Goal: Task Accomplishment & Management: Complete application form

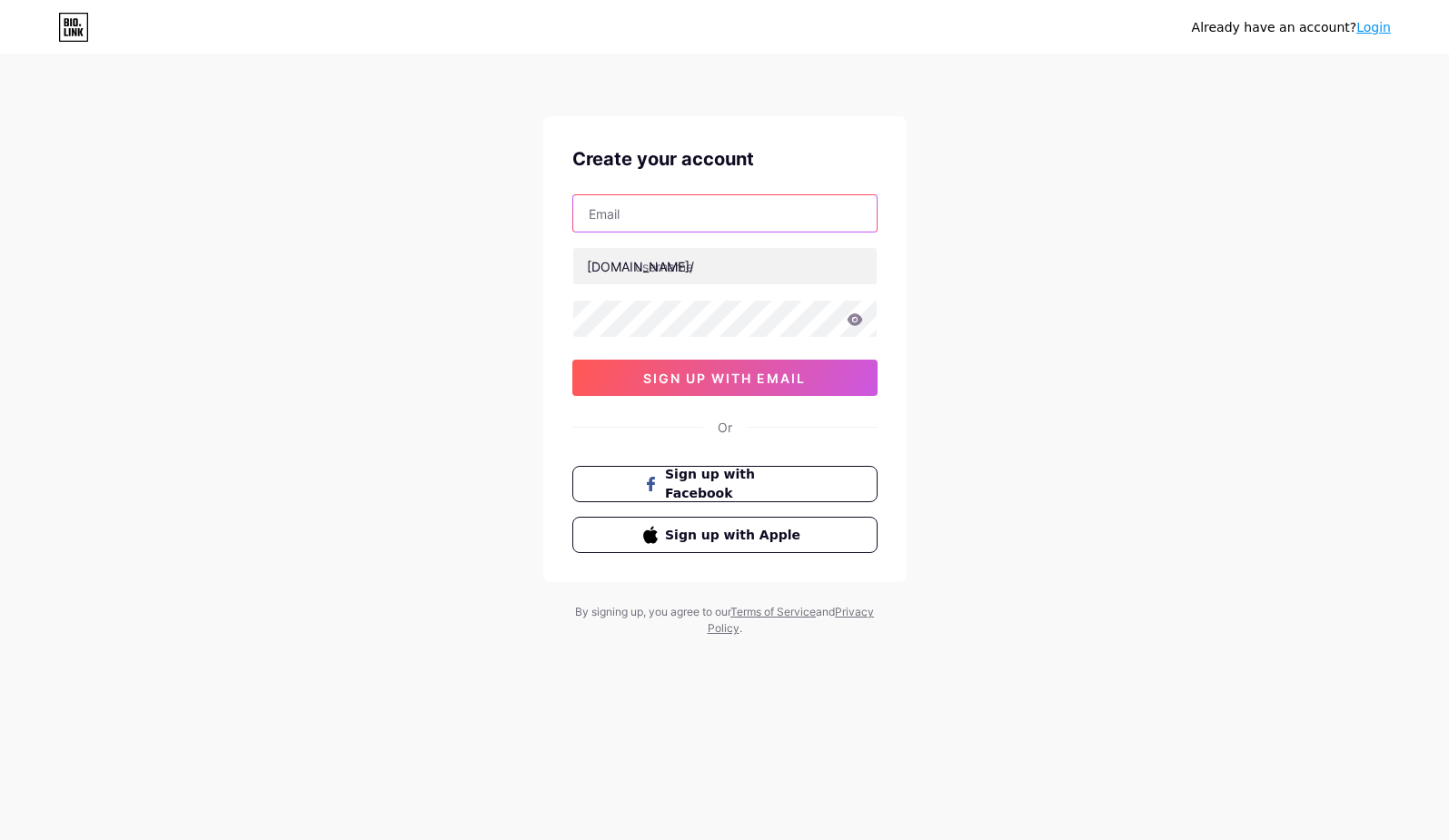
click at [683, 225] on input "text" at bounding box center [725, 213] width 304 height 36
type input "[EMAIL_ADDRESS][DOMAIN_NAME]"
click at [753, 279] on input "text" at bounding box center [725, 266] width 304 height 36
click at [685, 274] on input "text" at bounding box center [725, 266] width 304 height 36
paste input "12betgameindia"
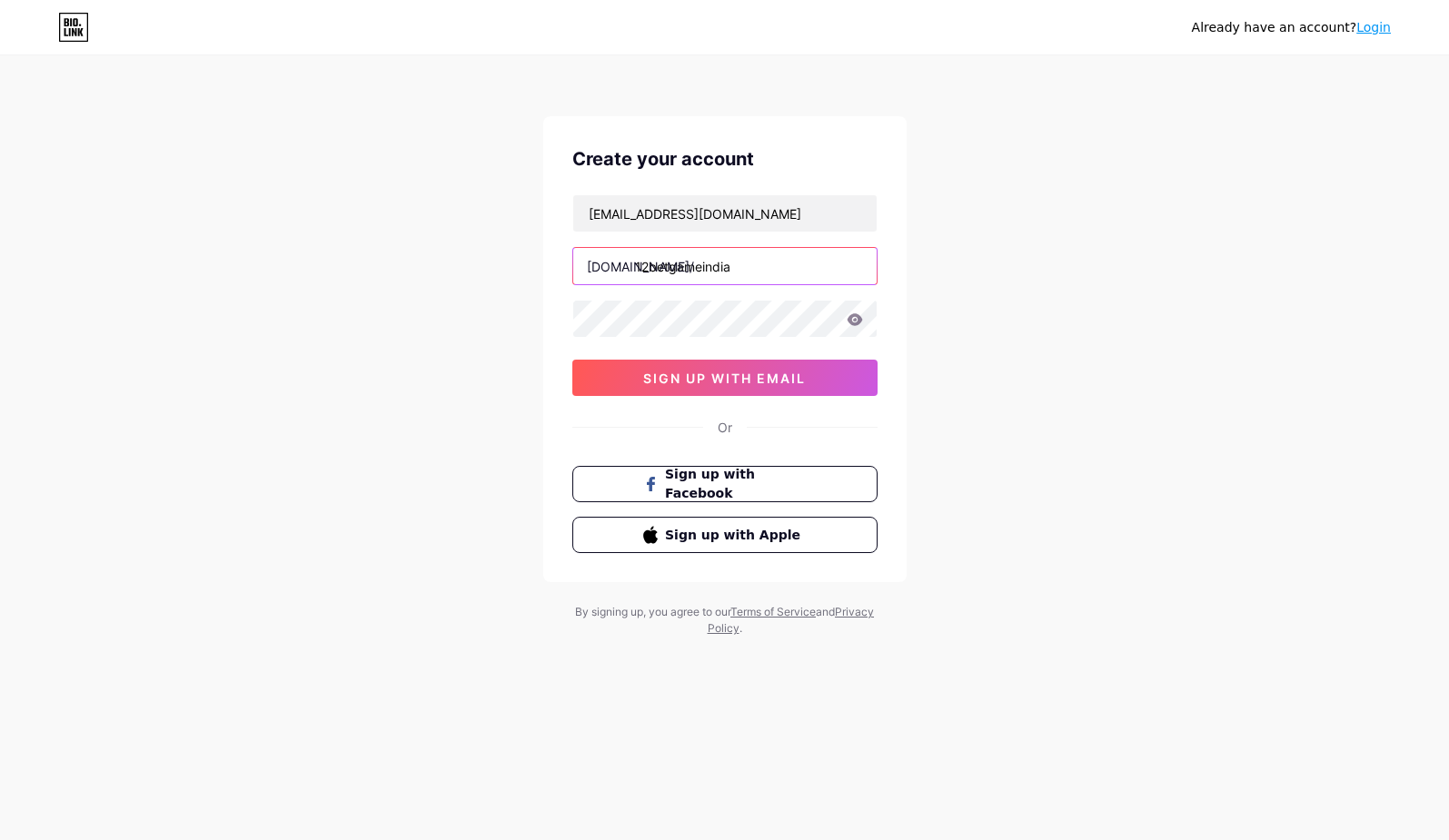
paste input "12betgameindia"
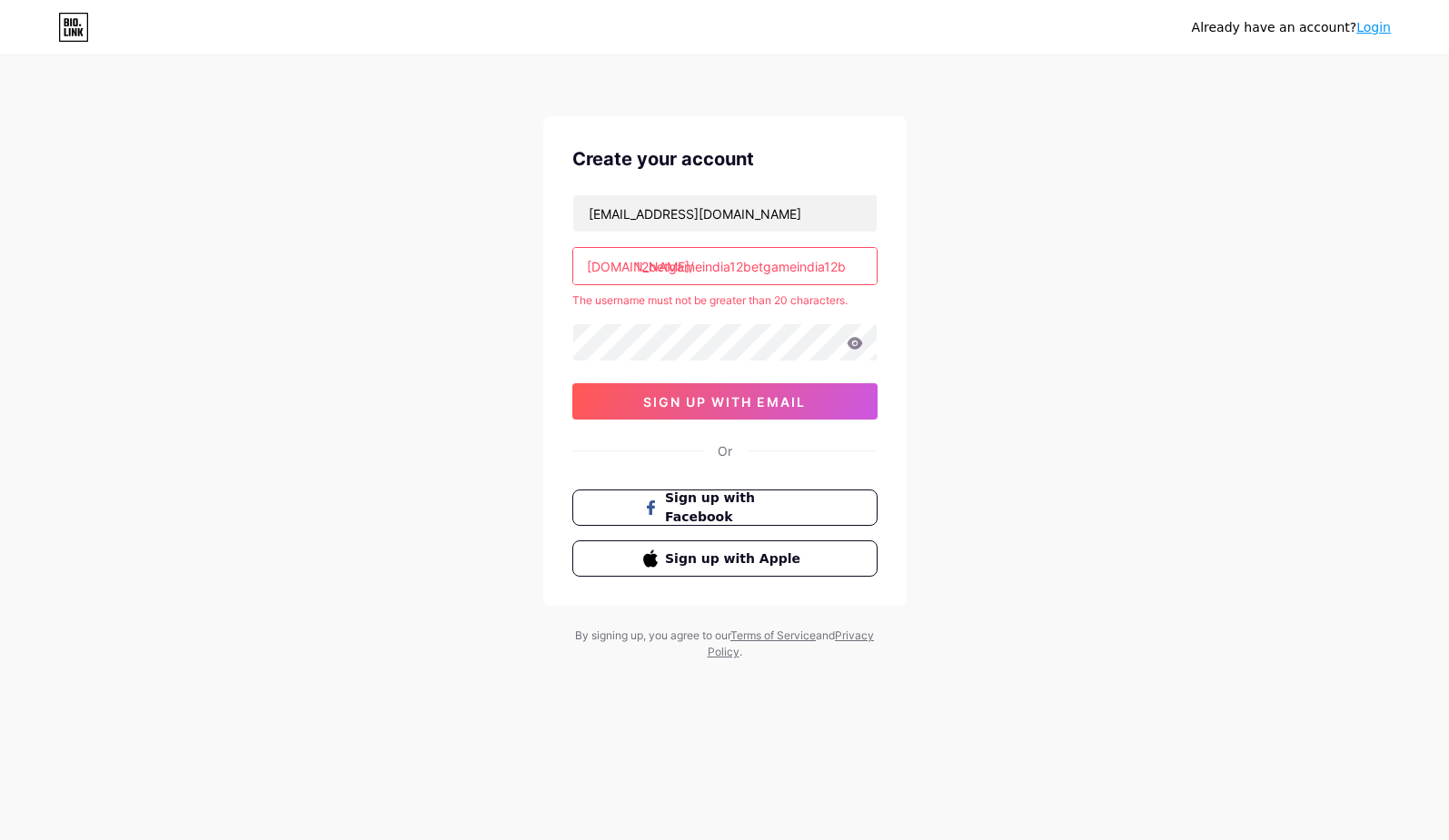
click at [480, 375] on div "Already have an account? Login Create your account [EMAIL_ADDRESS][DOMAIN_NAME]…" at bounding box center [724, 359] width 1449 height 719
click at [673, 267] on input "12betgameindia12betgameindia12betgameindia" at bounding box center [725, 266] width 304 height 36
paste input "text"
type input "12betgameindia"
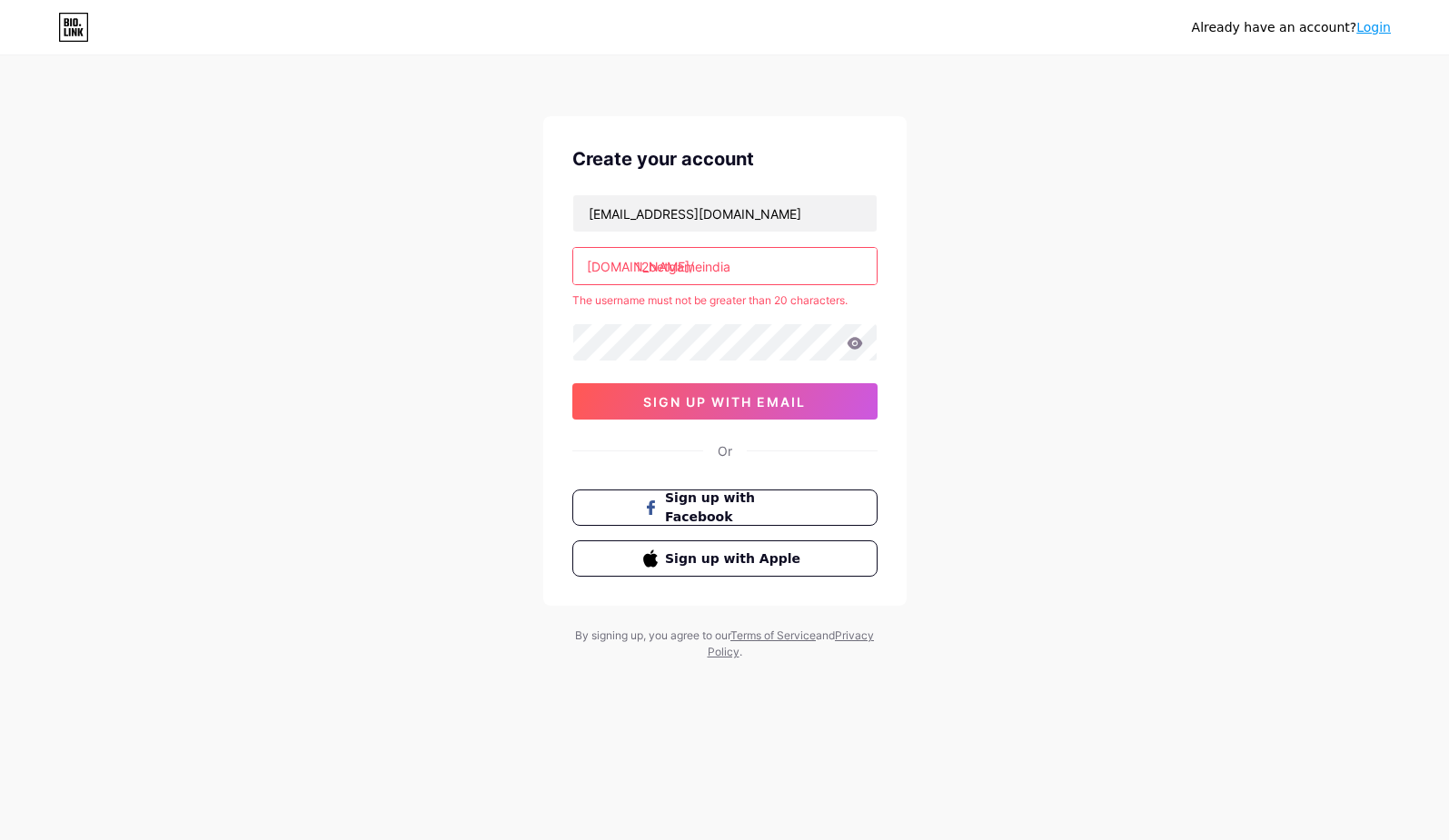
click at [471, 291] on div "Already have an account? Login Create your account [EMAIL_ADDRESS][DOMAIN_NAME]…" at bounding box center [724, 359] width 1449 height 719
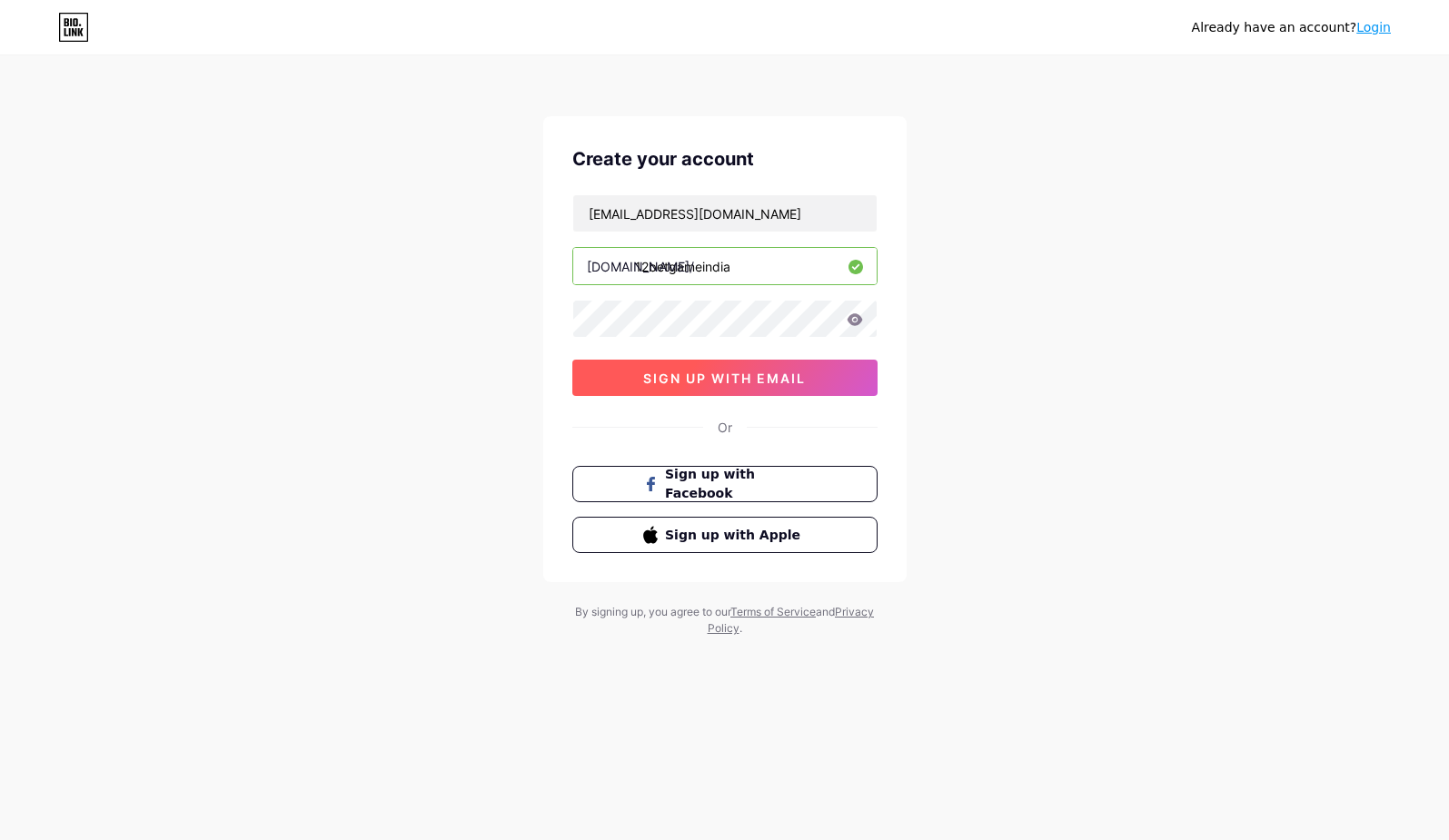
click at [707, 378] on span "sign up with email" at bounding box center [724, 379] width 162 height 16
